Goal: Task Accomplishment & Management: Manage account settings

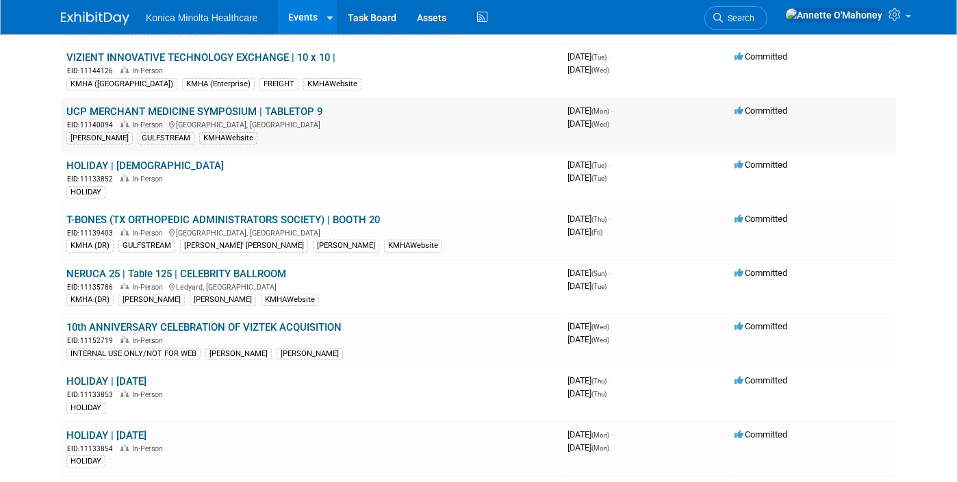
click at [205, 110] on link "UCP MERCHANT MEDICINE SYMPOSIUM | TABLETOP 9" at bounding box center [194, 111] width 256 height 12
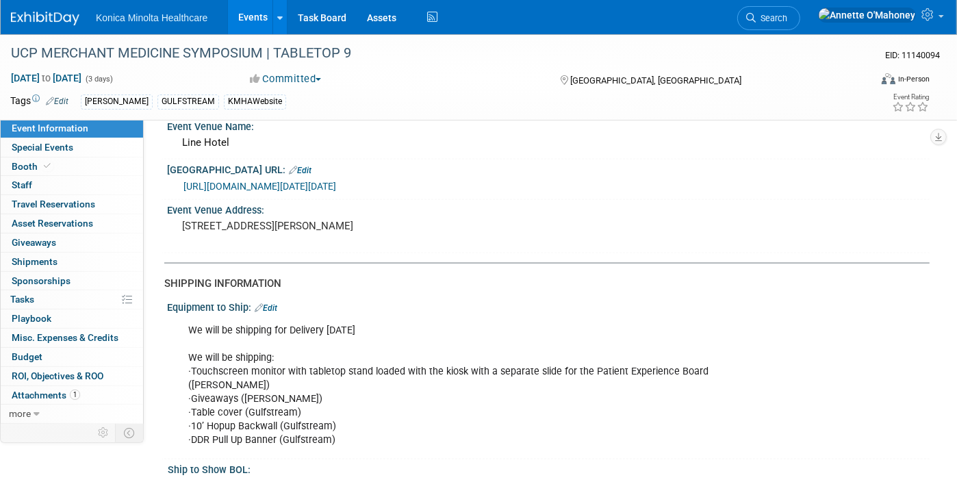
scroll to position [1626, 0]
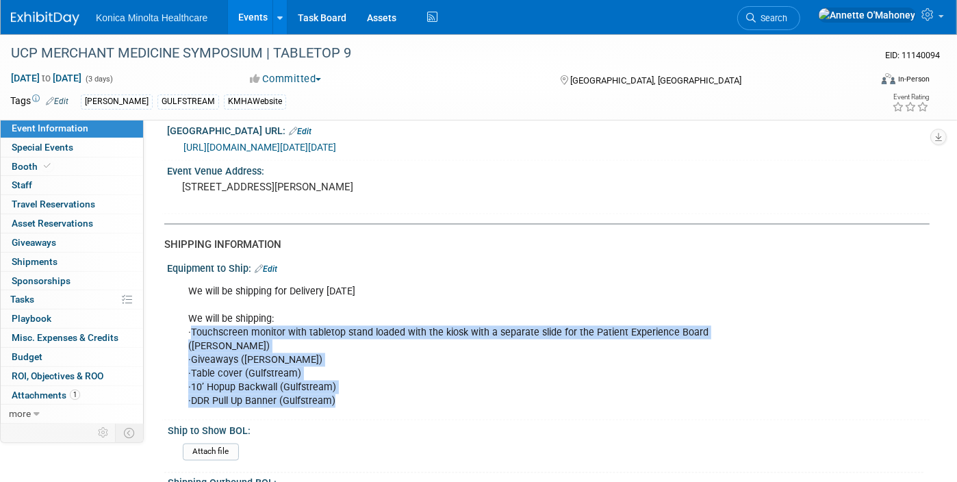
drag, startPoint x: 192, startPoint y: 319, endPoint x: 359, endPoint y: 374, distance: 176.5
click at [359, 374] on div "We will be shipping for Delivery [DATE] We will be shipping: ·Touchscreen monit…" at bounding box center [480, 347] width 603 height 138
copy div "Touchscreen monitor with tabletop stand loaded with the kiosk with a separate s…"
click at [275, 264] on link "Edit" at bounding box center [266, 269] width 23 height 10
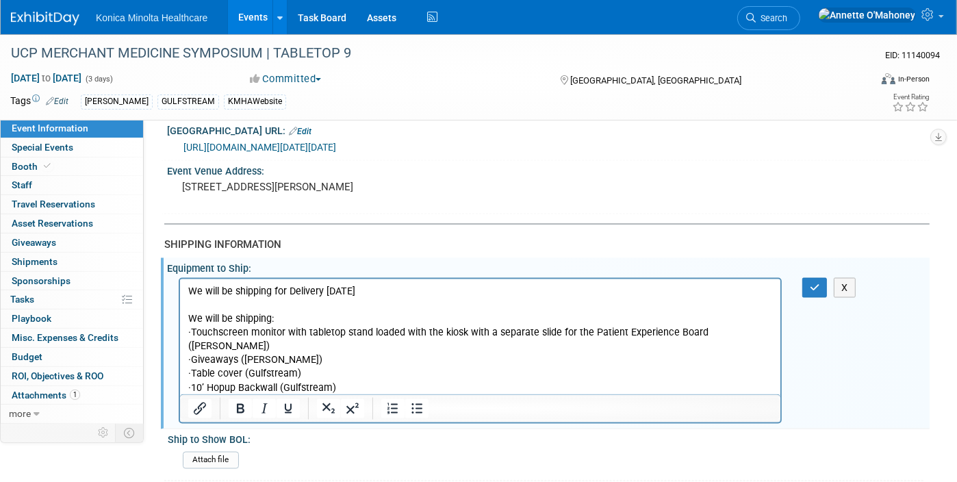
scroll to position [0, 0]
click at [354, 387] on p "We will be shipping for Delivery [DATE] We will be shipping: ·Touchscreen monit…" at bounding box center [480, 346] width 585 height 124
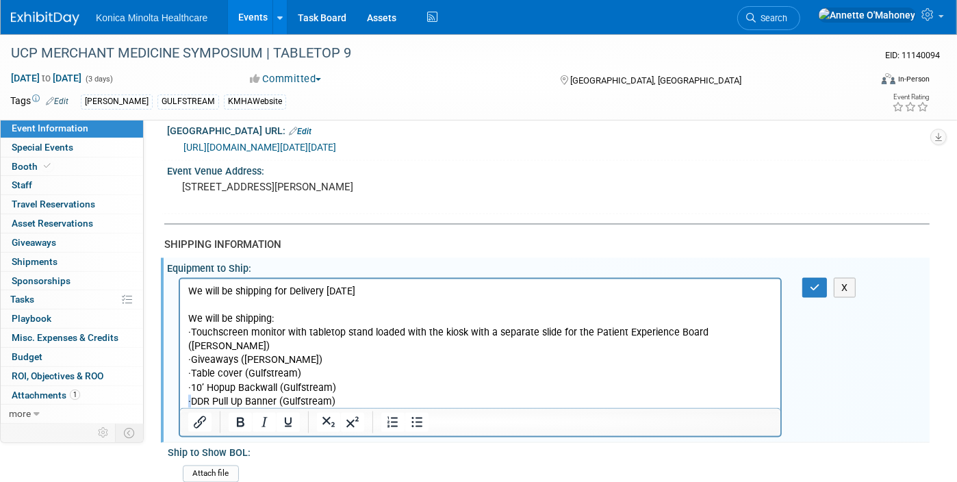
click at [188, 387] on p "We will be shipping for Delivery [DATE] We will be shipping: ·Touchscreen monit…" at bounding box center [480, 346] width 585 height 124
copy p "·"
click at [188, 408] on p "Rich Text Area. Press ALT-0 for help." at bounding box center [480, 415] width 585 height 14
click at [203, 408] on p "·" at bounding box center [480, 415] width 585 height 14
click at [491, 331] on p "We will be shipping for Delivery [DATE] We will be shipping: ·Touchscreen monit…" at bounding box center [480, 346] width 585 height 124
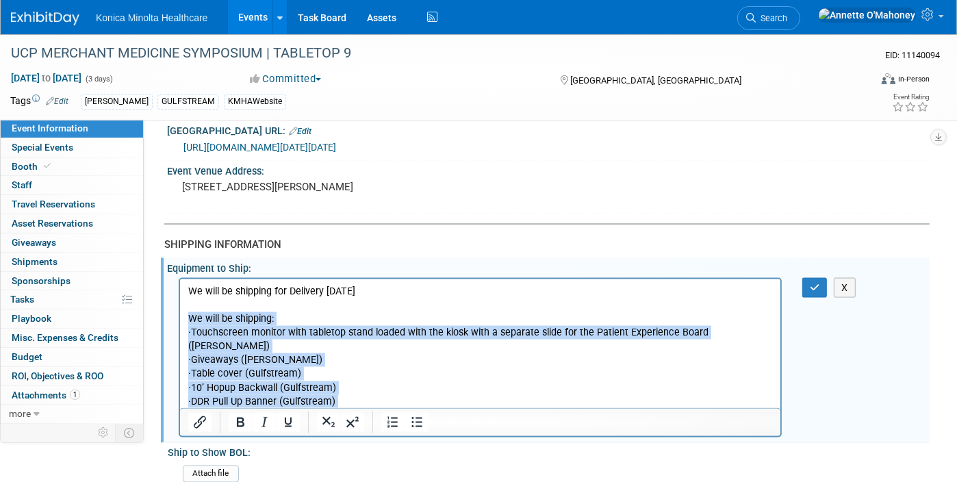
drag, startPoint x: 188, startPoint y: 316, endPoint x: 323, endPoint y: 398, distance: 158.5
click at [323, 398] on body "We will be shipping for Delivery [DATE] We will be shipping: ·Touchscreen monit…" at bounding box center [480, 353] width 586 height 138
copy body "We will be shipping: ·Touchscreen monitor with tabletop stand loaded with the k…"
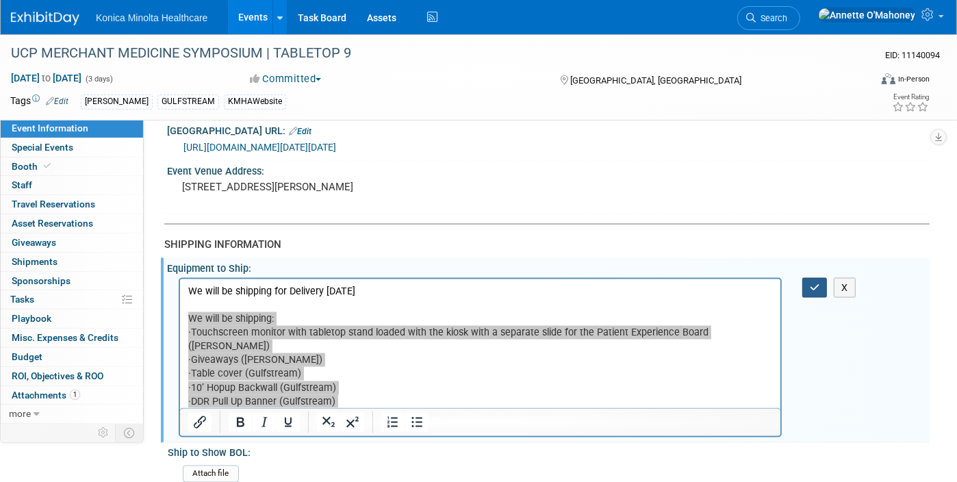
click at [818, 283] on icon "button" at bounding box center [815, 288] width 10 height 10
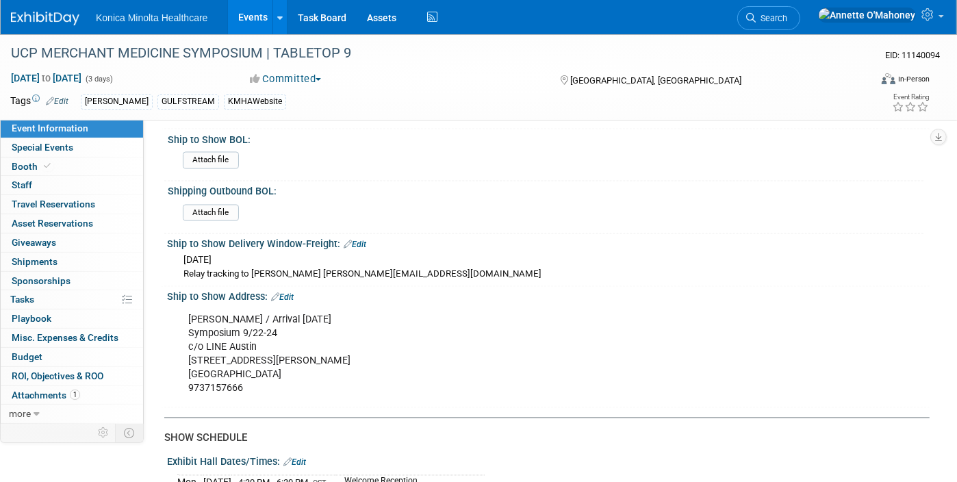
scroll to position [1650, 0]
